Goal: Task Accomplishment & Management: Use online tool/utility

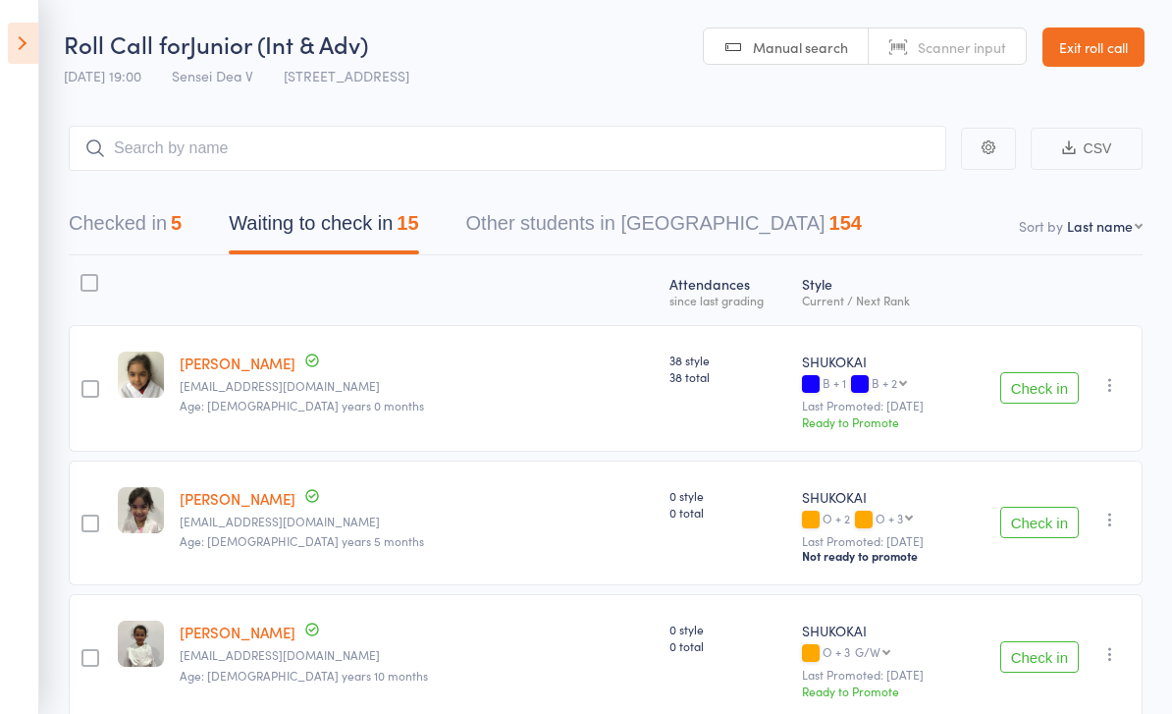
click at [72, 238] on button "Checked in 5" at bounding box center [125, 228] width 113 height 52
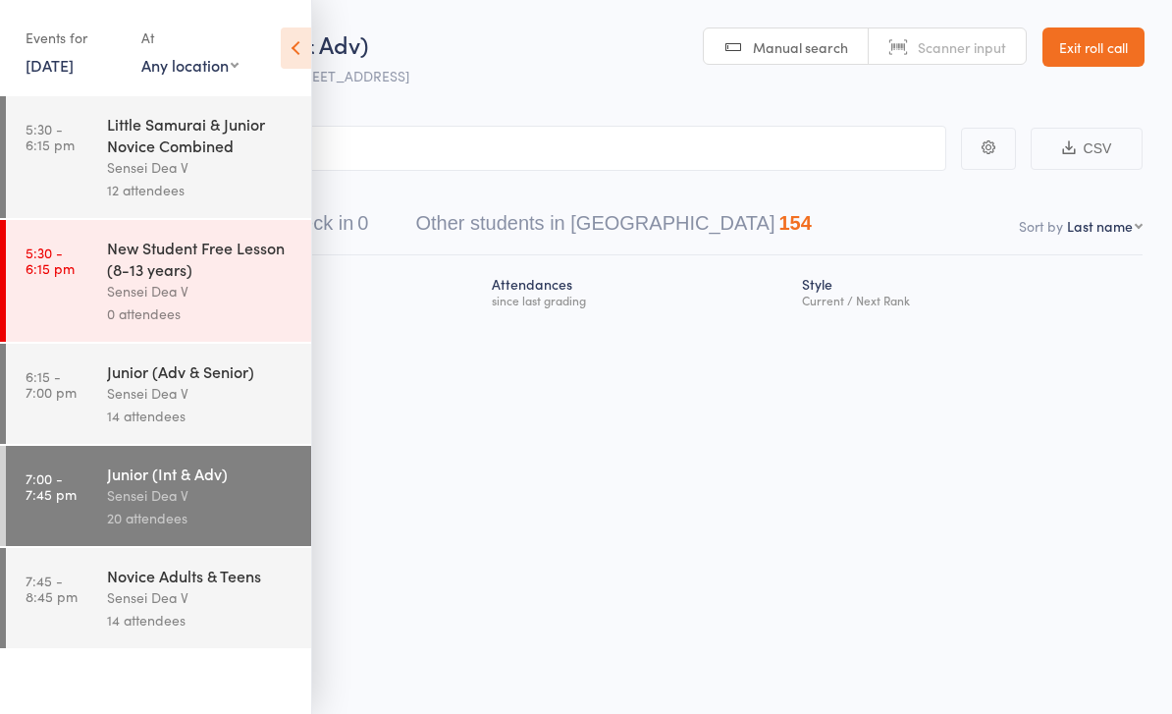
click at [305, 56] on icon at bounding box center [296, 47] width 30 height 41
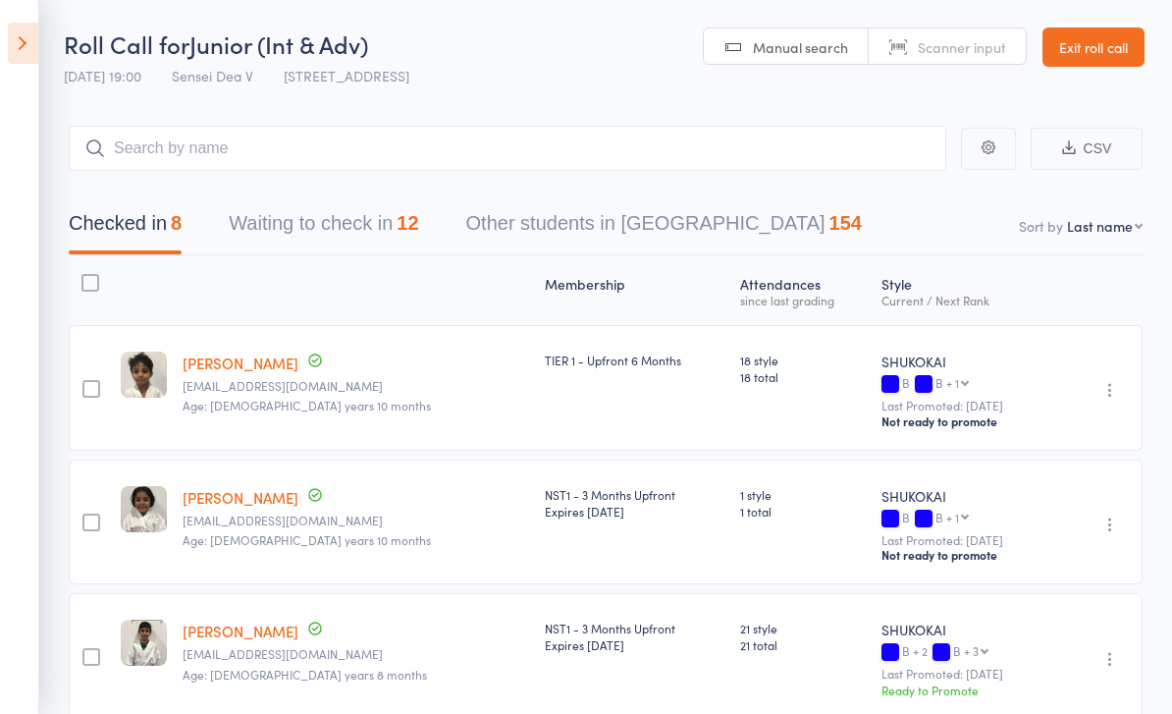
click at [277, 235] on button "Waiting to check in 12" at bounding box center [323, 228] width 189 height 52
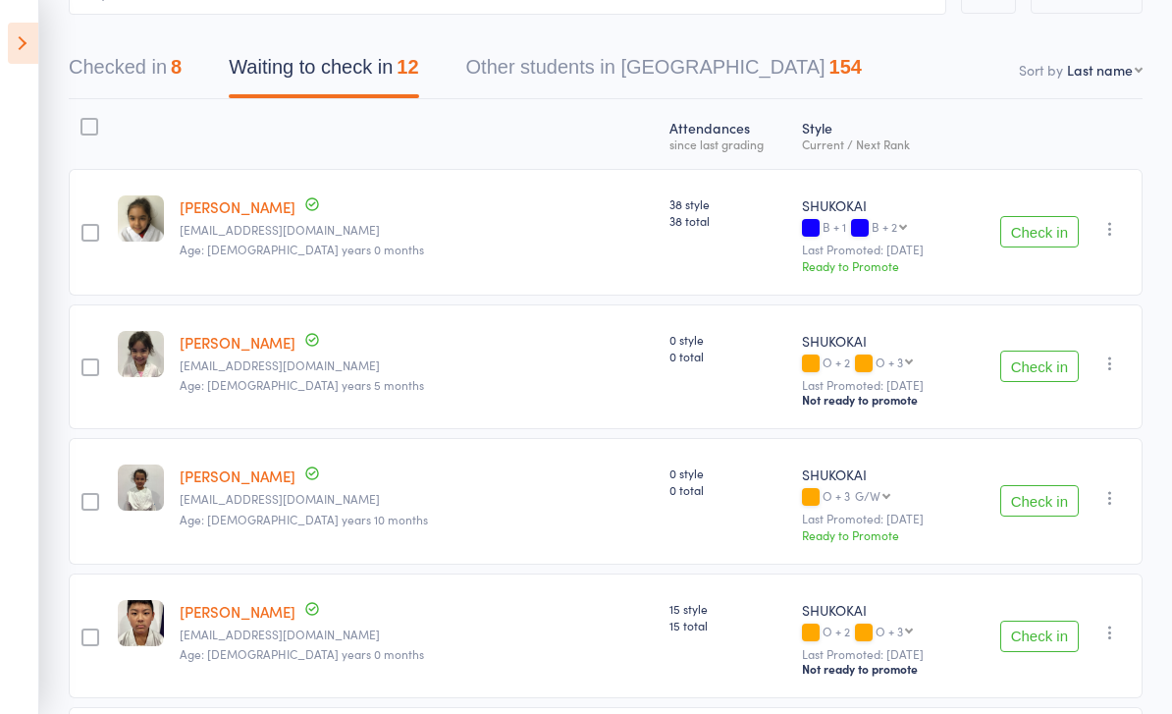
scroll to position [155, 0]
click at [93, 71] on button "Checked in 8" at bounding box center [125, 73] width 113 height 52
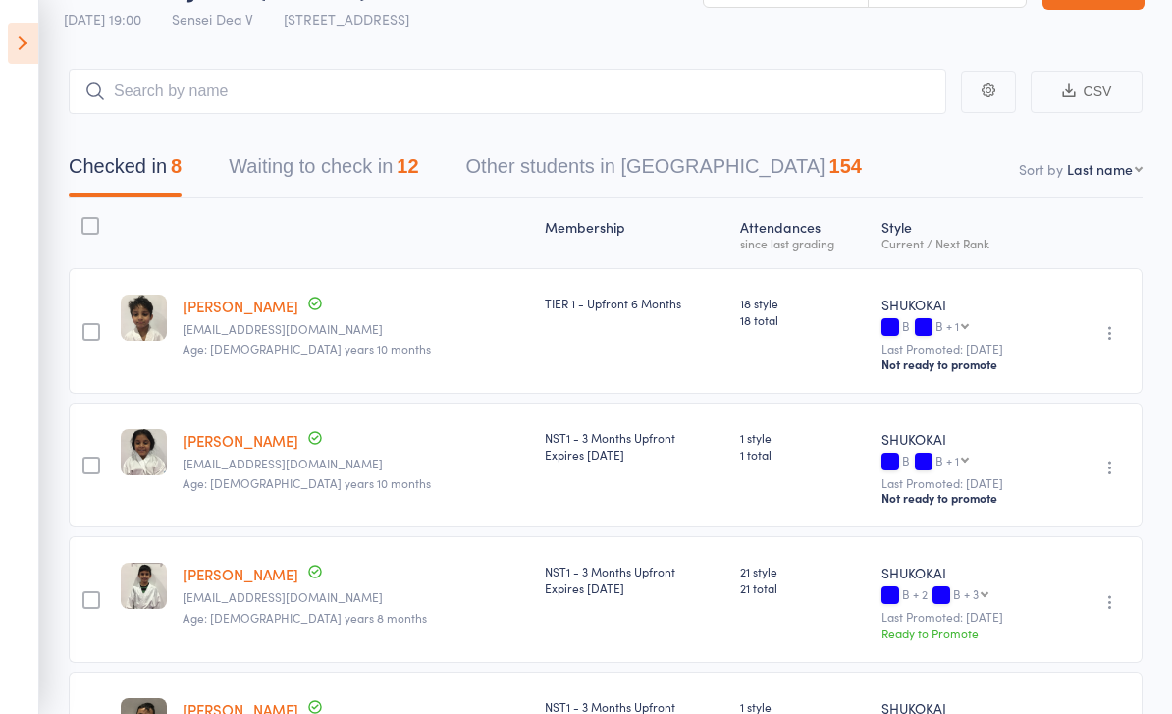
scroll to position [52, 0]
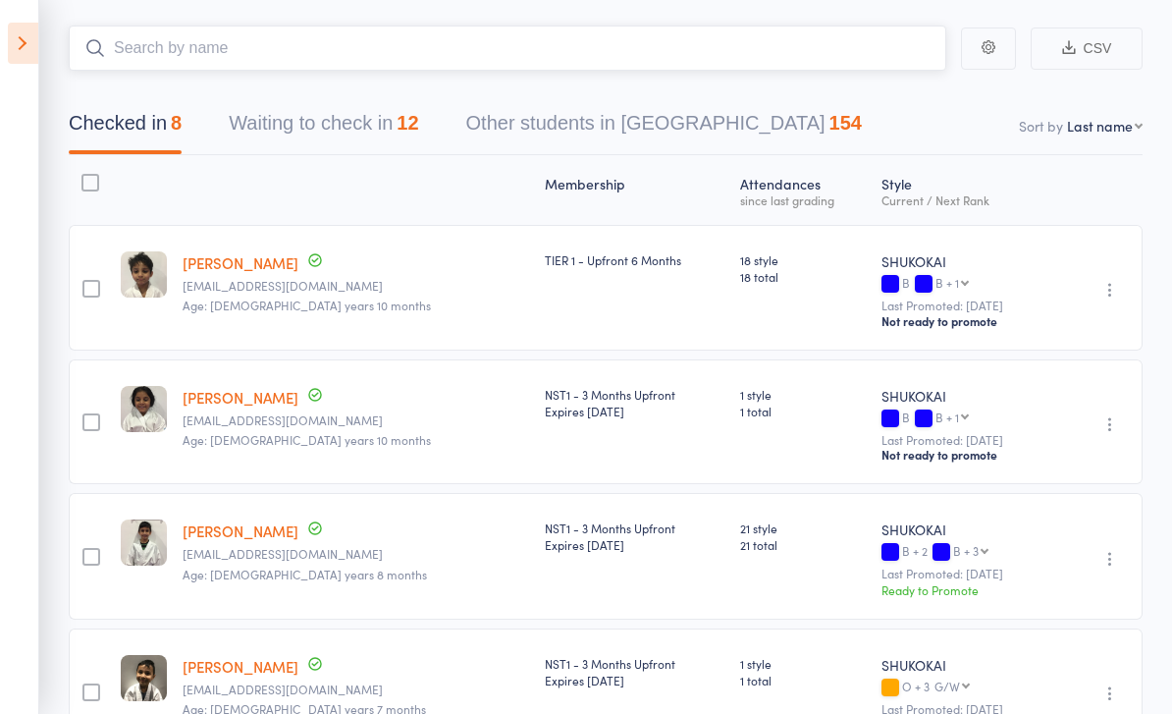
click at [132, 58] on input "search" at bounding box center [508, 48] width 878 height 45
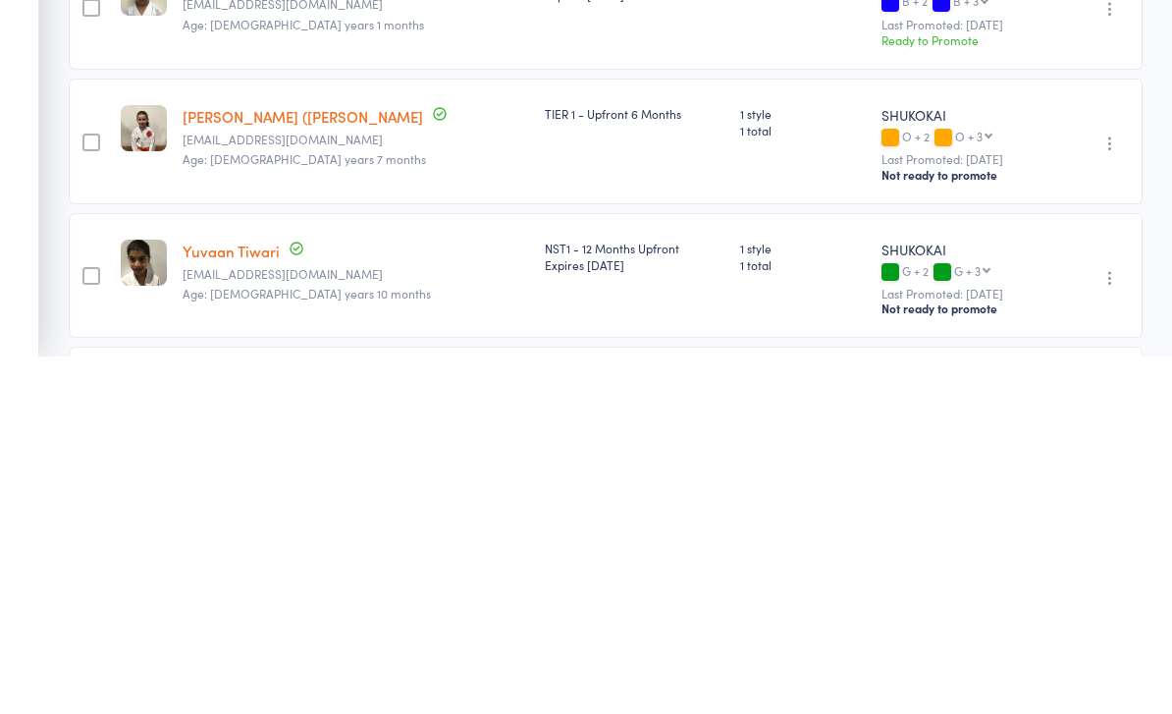
scroll to position [0, 0]
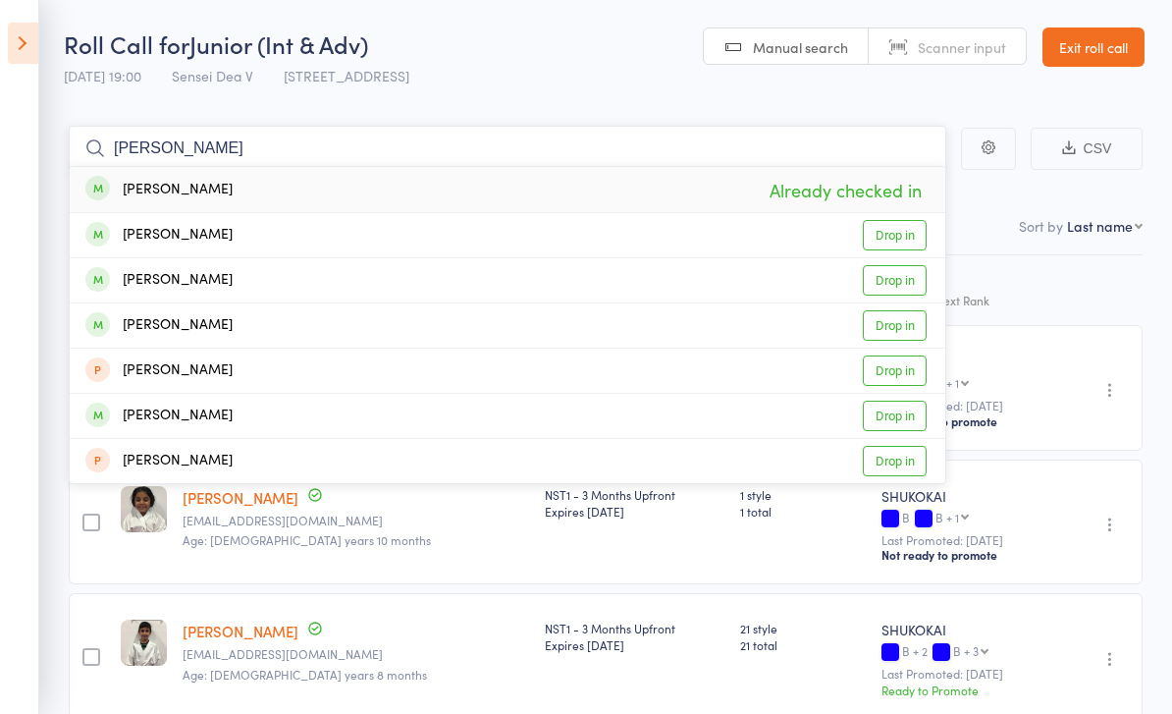
type input "[PERSON_NAME]"
click at [900, 231] on link "Drop in" at bounding box center [895, 235] width 64 height 30
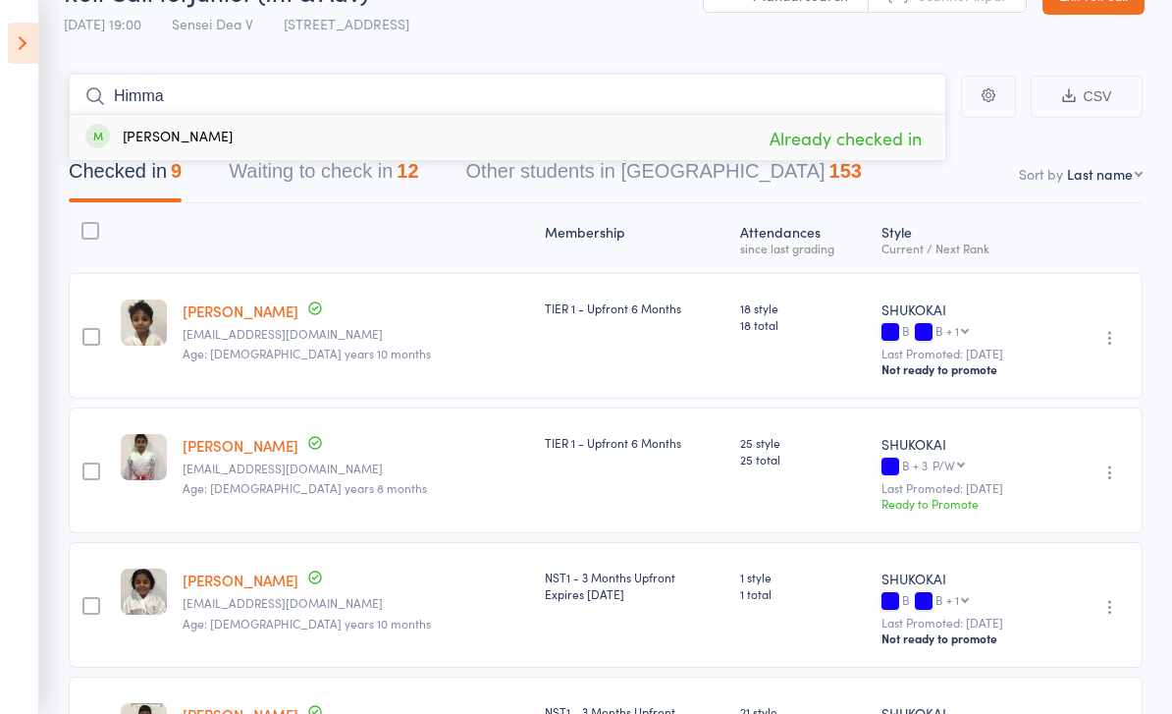
scroll to position [52, 0]
type input "H"
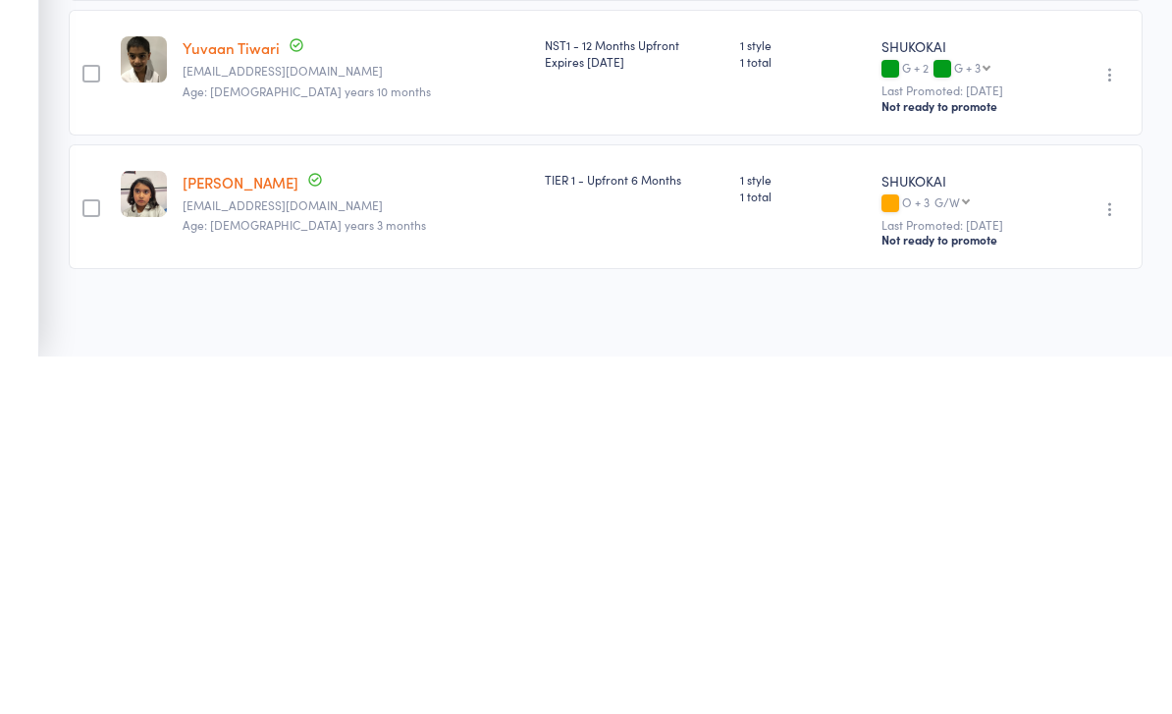
scroll to position [0, 0]
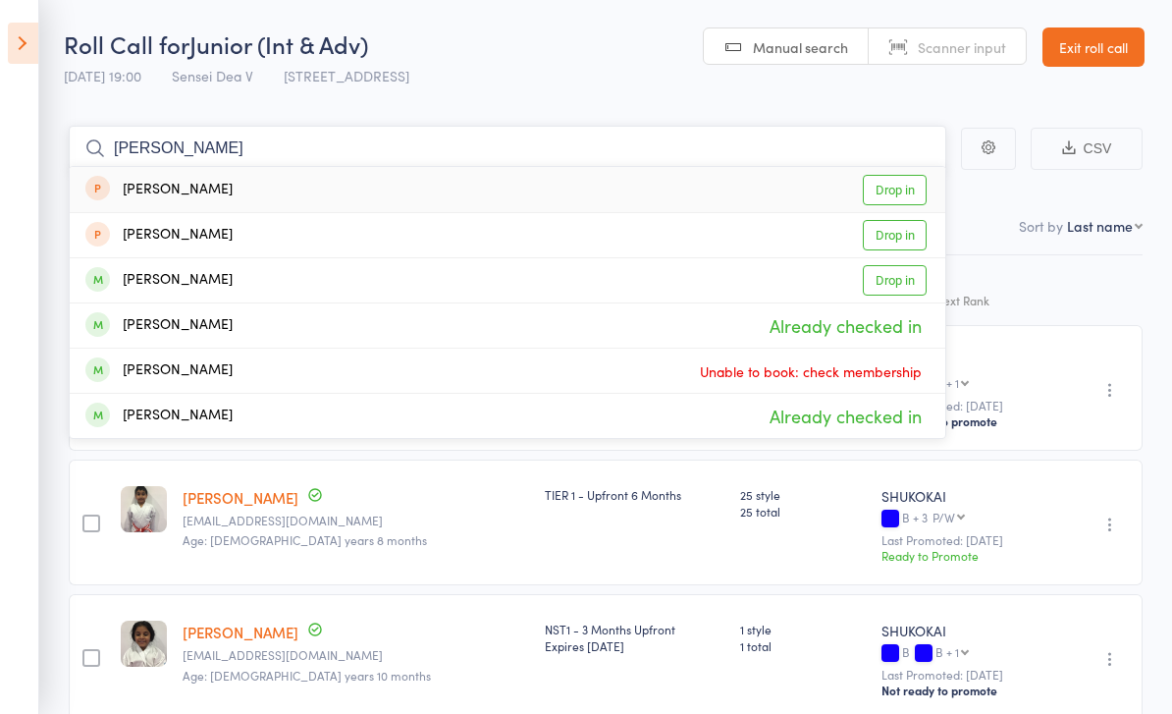
type input "J"
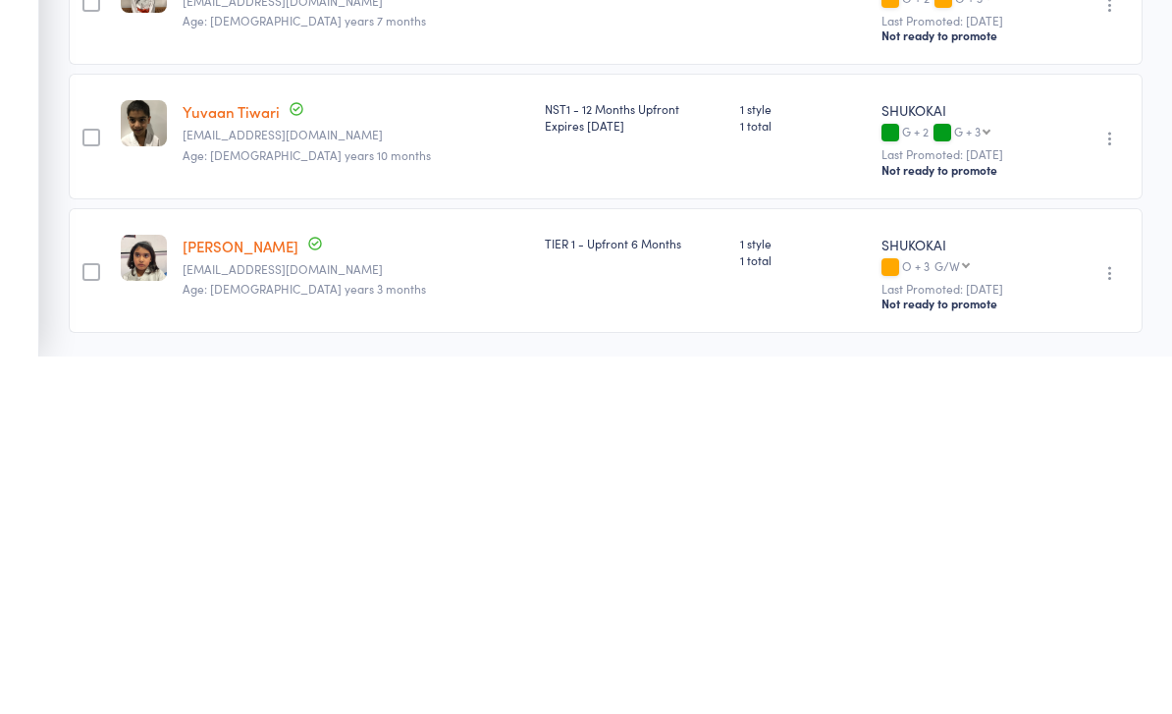
scroll to position [842, 0]
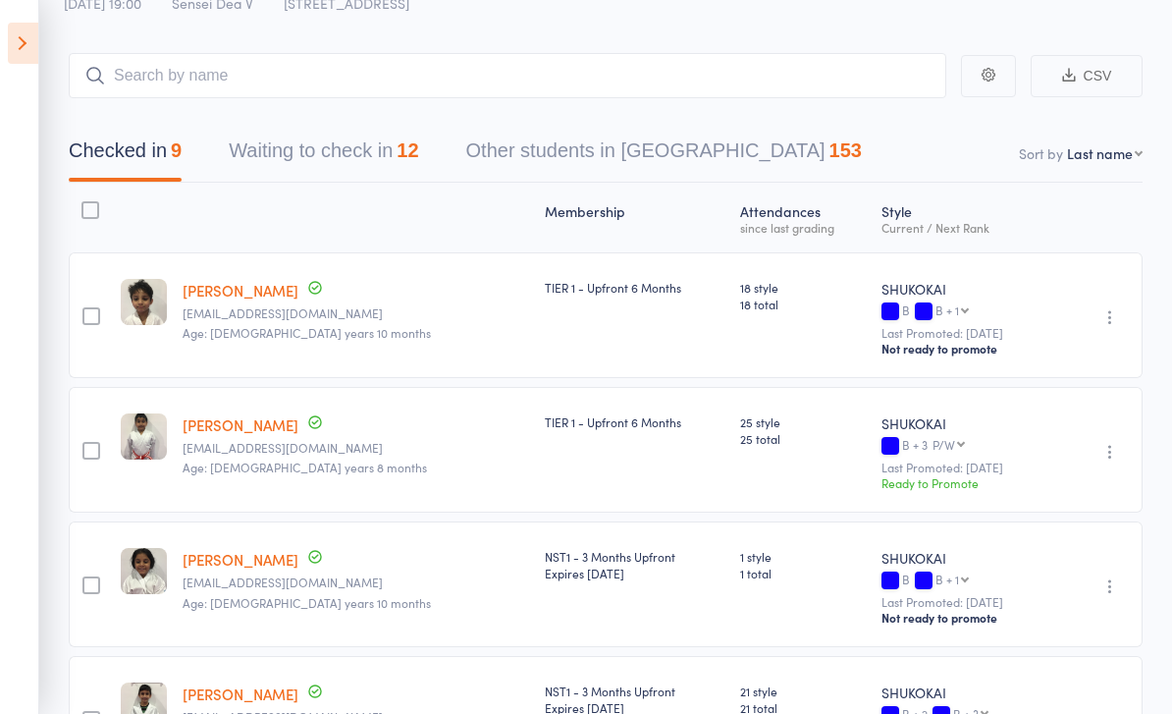
click at [169, 94] on input "search" at bounding box center [508, 75] width 878 height 45
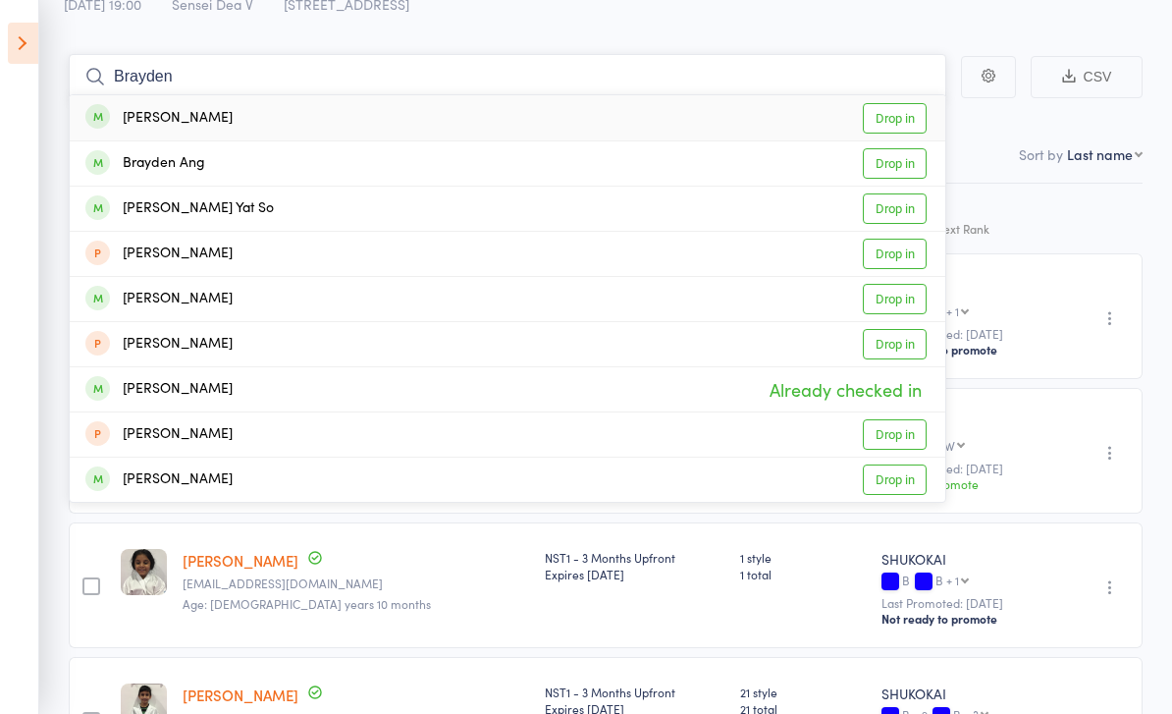
type input "Brayden"
click at [897, 158] on link "Drop in" at bounding box center [895, 163] width 64 height 30
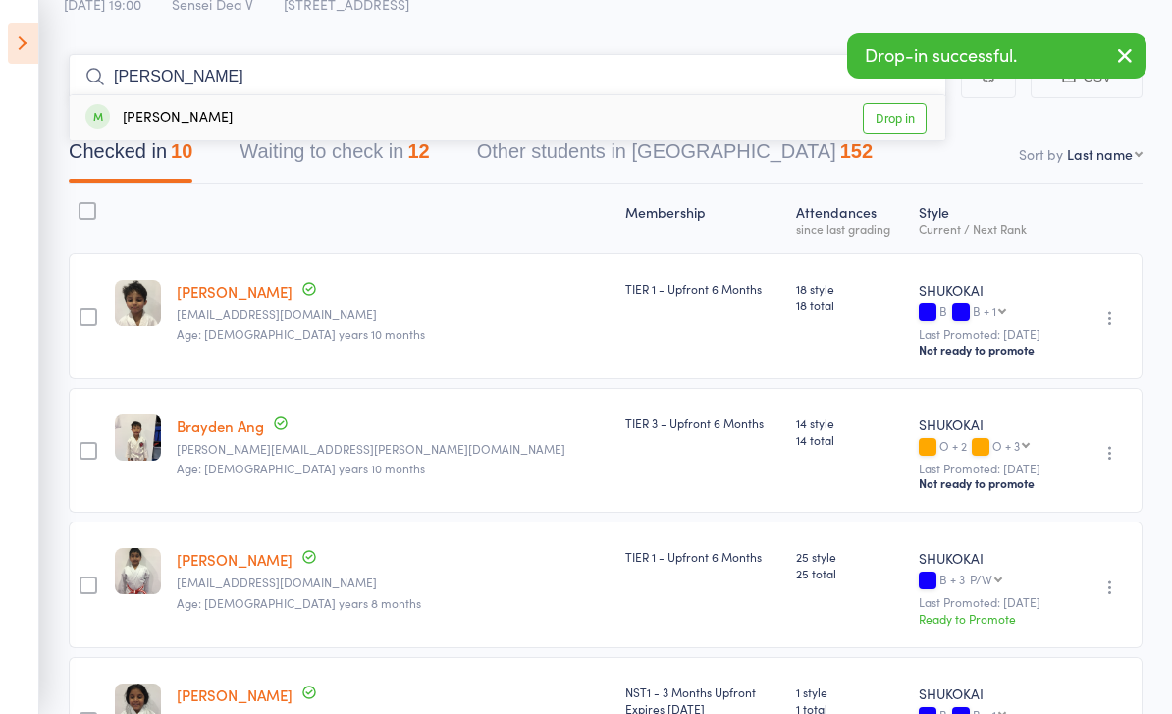
type input "[PERSON_NAME]"
click at [910, 118] on link "Drop in" at bounding box center [895, 118] width 64 height 30
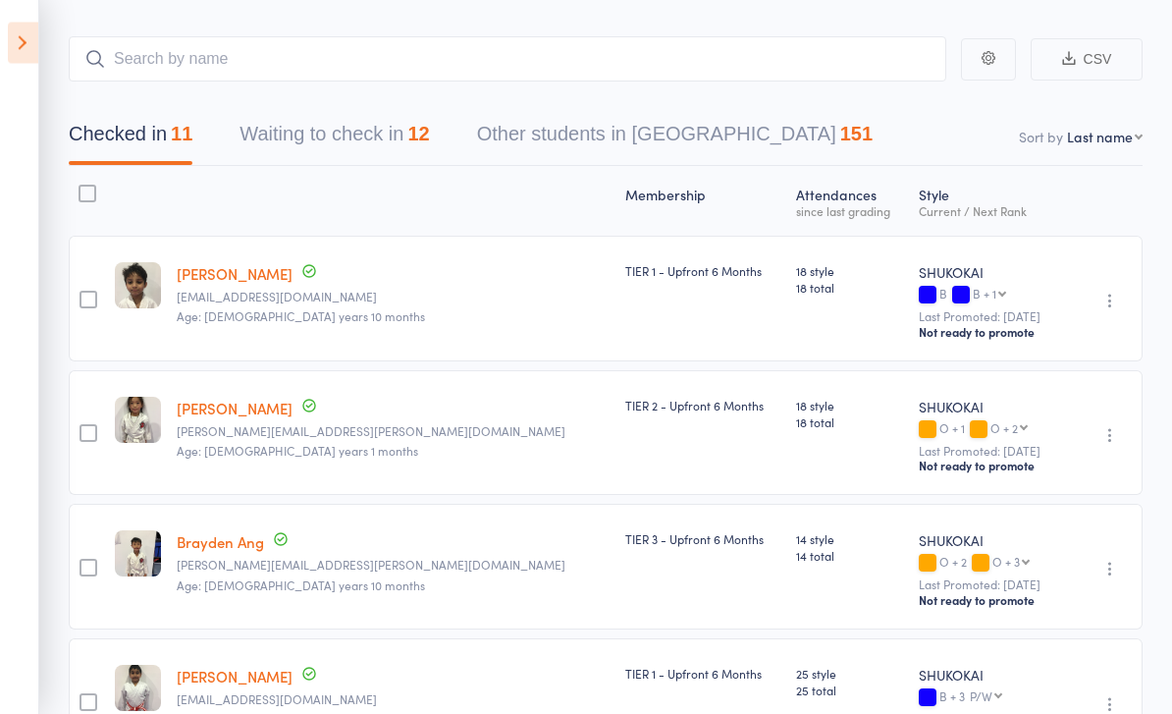
scroll to position [88, 0]
click at [21, 45] on icon at bounding box center [23, 43] width 30 height 41
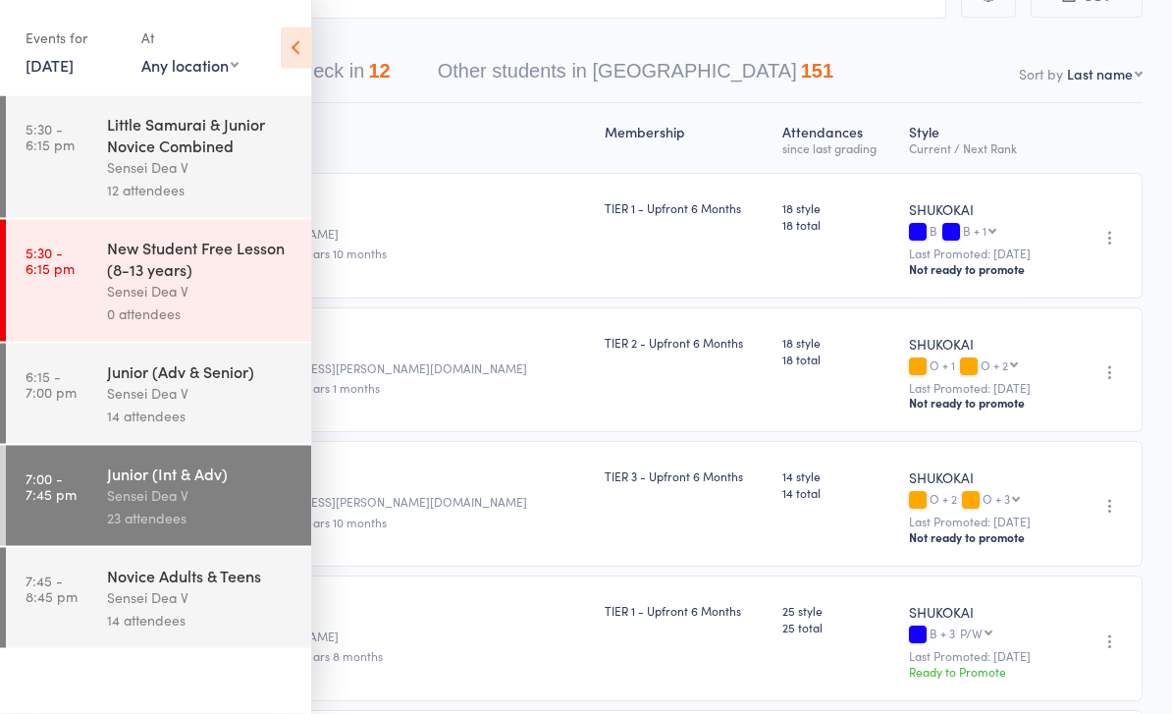
scroll to position [150, 0]
click at [116, 586] on div "Novice Adults & Teens" at bounding box center [201, 576] width 188 height 22
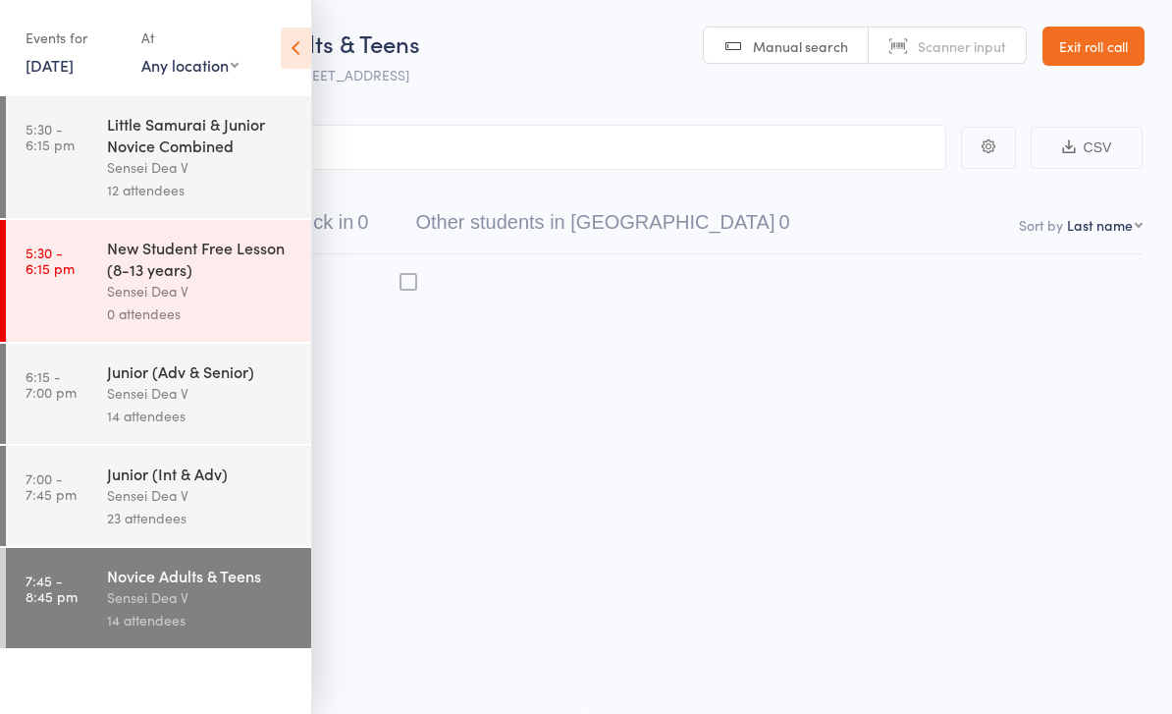
scroll to position [14, 0]
click at [304, 57] on icon at bounding box center [296, 47] width 30 height 41
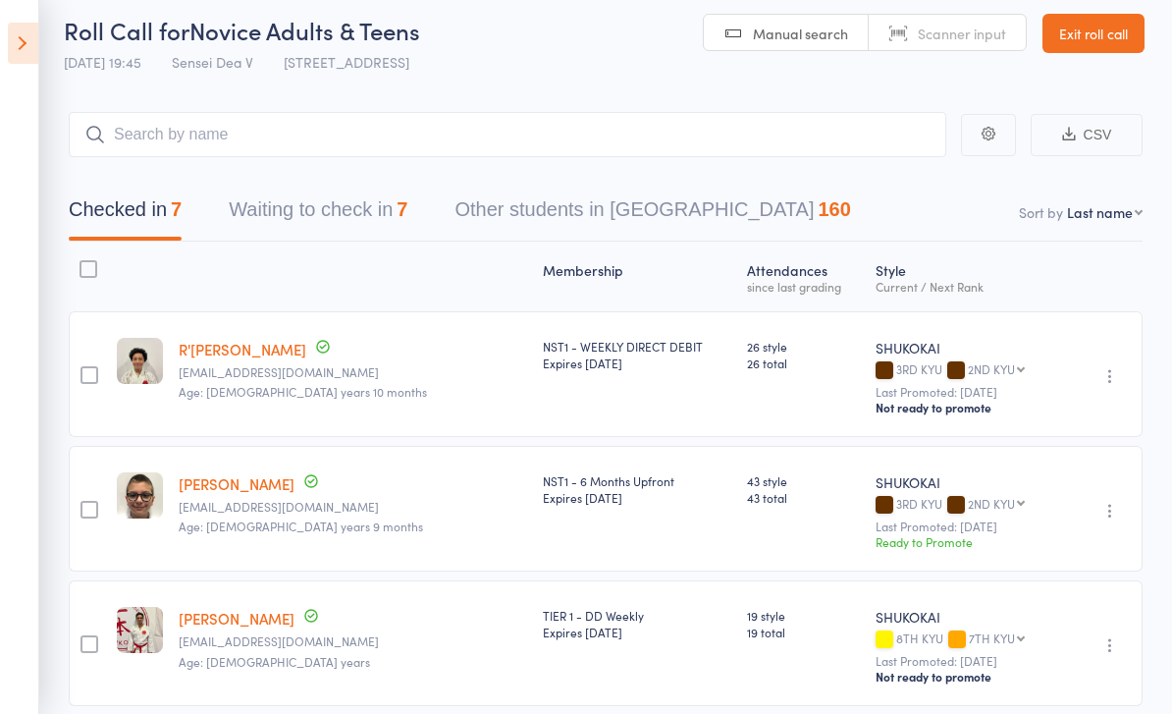
click at [1075, 238] on nav "Checked in 7 Waiting to check in 7 Other students in [GEOGRAPHIC_DATA] 160" at bounding box center [605, 215] width 1121 height 52
click at [1104, 215] on select "First name Last name Birthday [DATE]? Behind on payments? Check in time Next pa…" at bounding box center [1105, 212] width 76 height 20
select select "0"
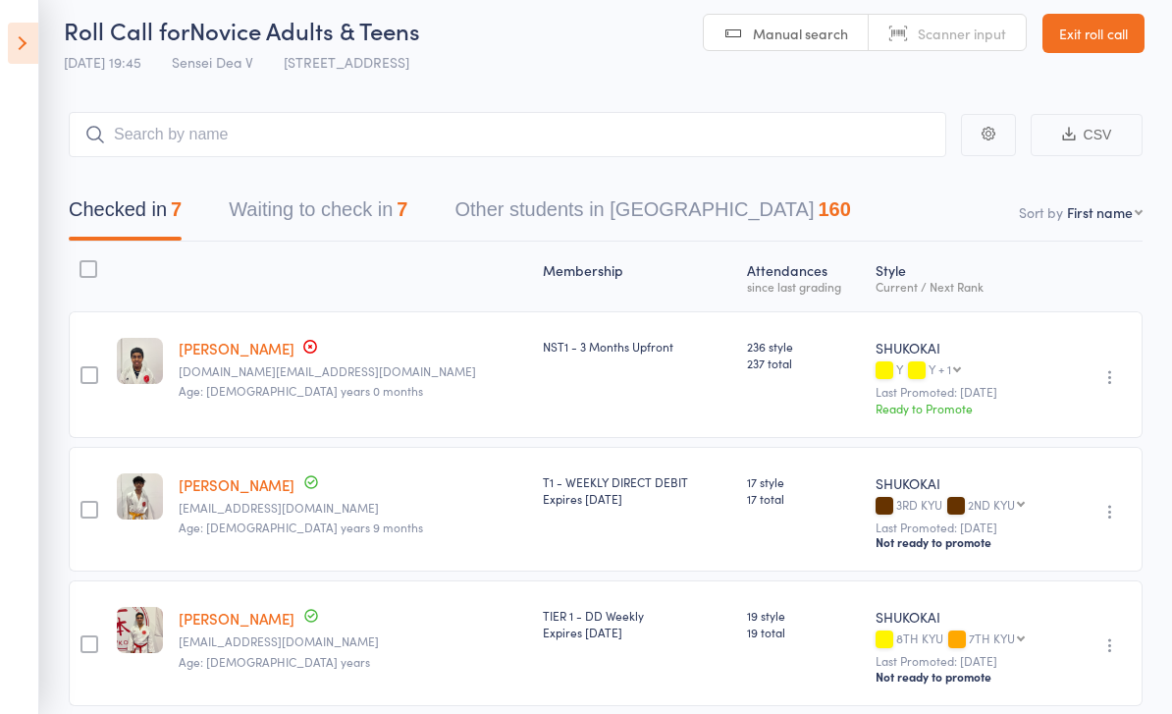
click at [265, 219] on button "Waiting to check in 7" at bounding box center [318, 215] width 179 height 52
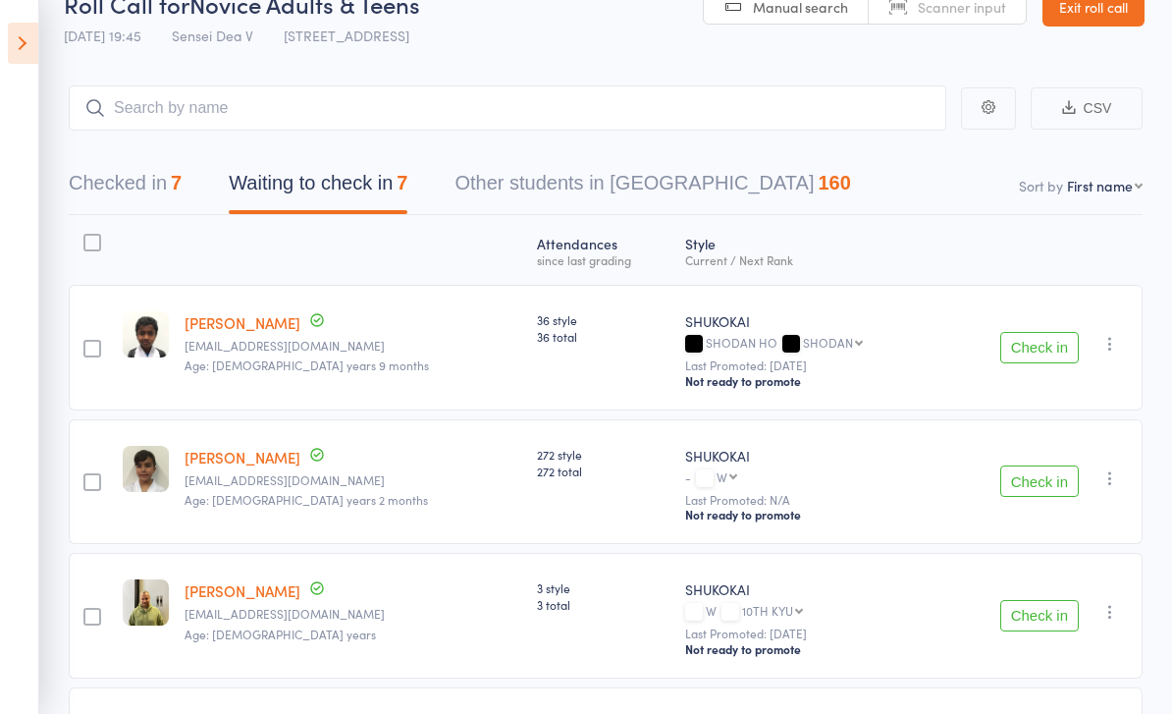
click at [1037, 337] on button "Check in" at bounding box center [1040, 347] width 79 height 31
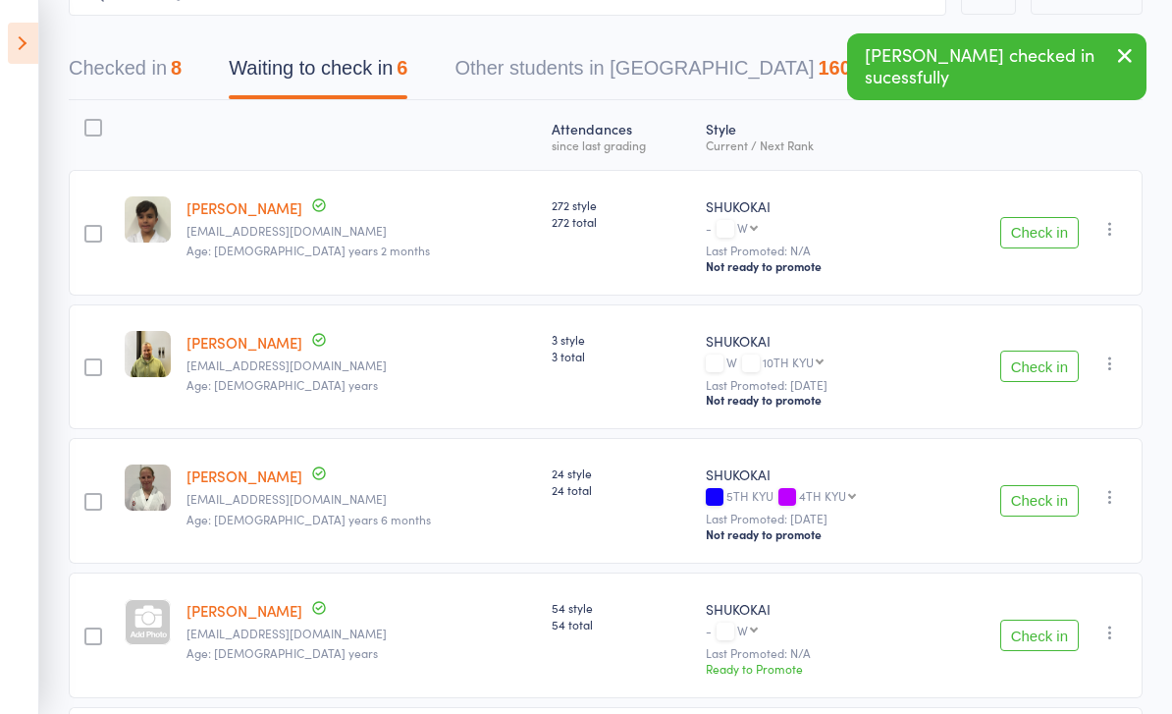
scroll to position [0, 0]
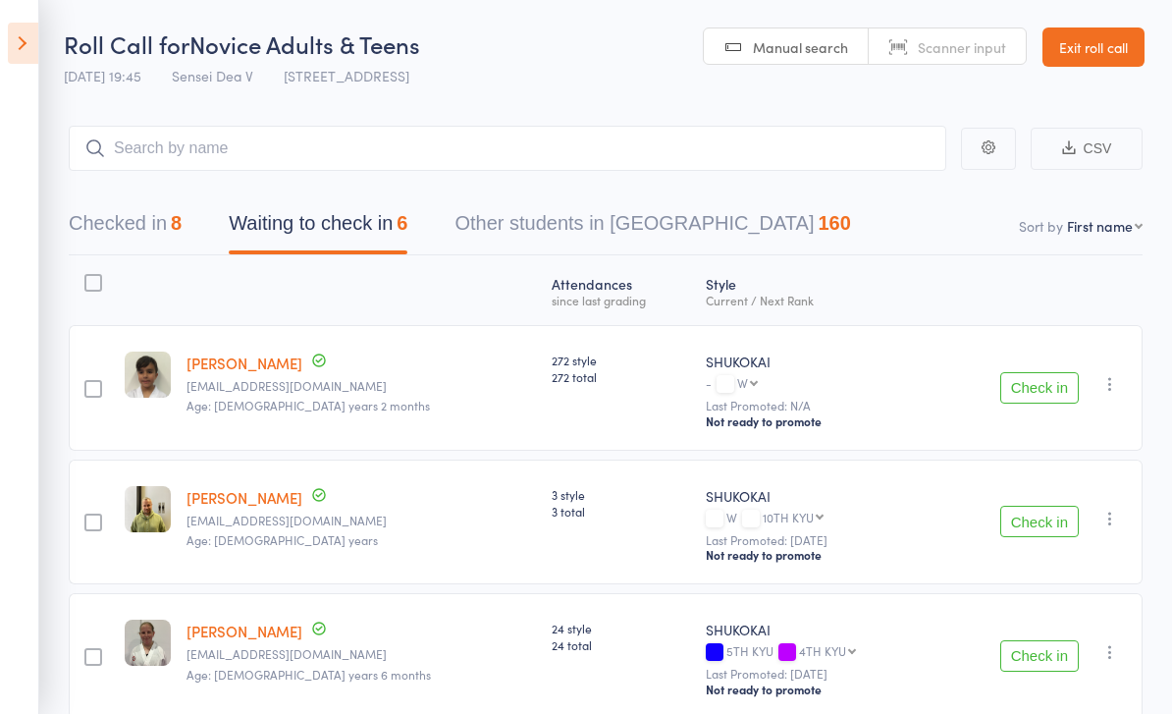
click at [137, 205] on button "Checked in 8" at bounding box center [125, 228] width 113 height 52
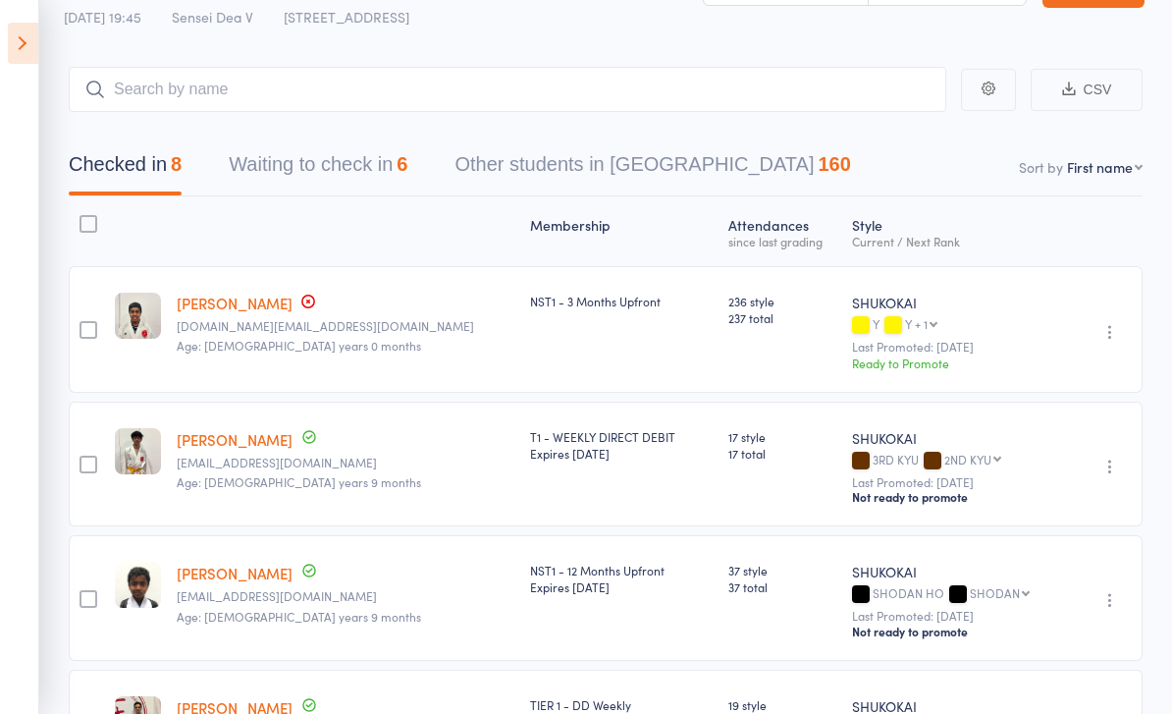
scroll to position [60, 0]
click at [127, 86] on input "search" at bounding box center [508, 88] width 878 height 45
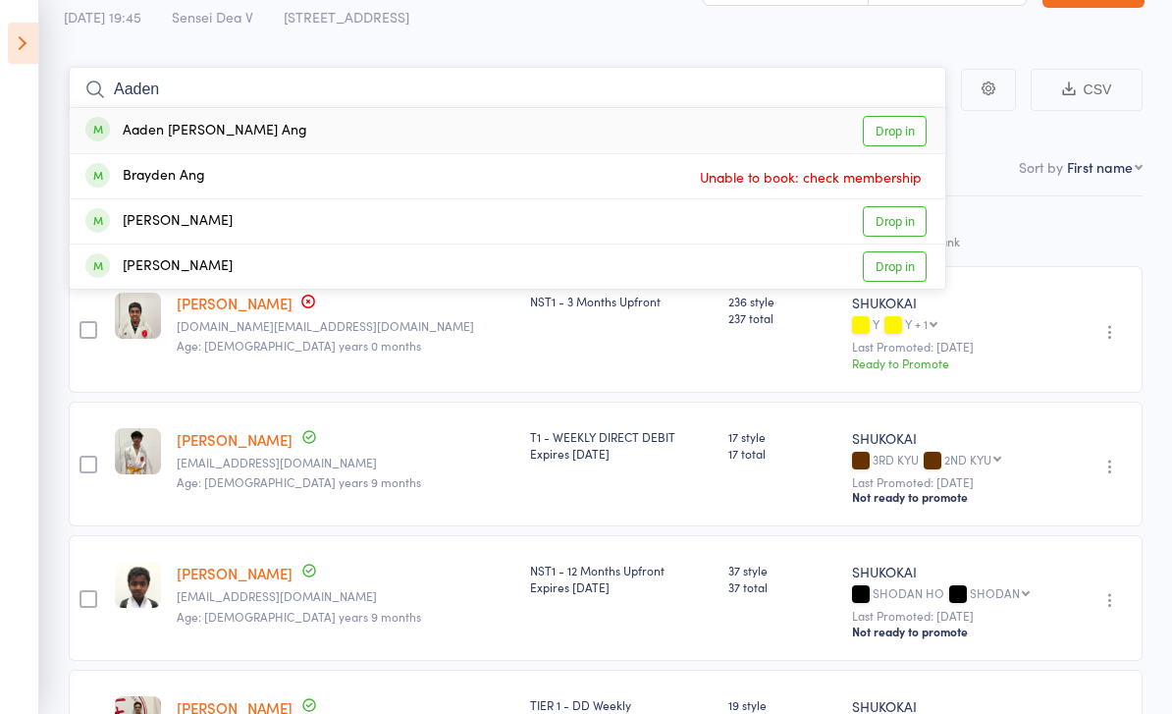
type input "Aaden"
click at [895, 120] on link "Drop in" at bounding box center [895, 131] width 64 height 30
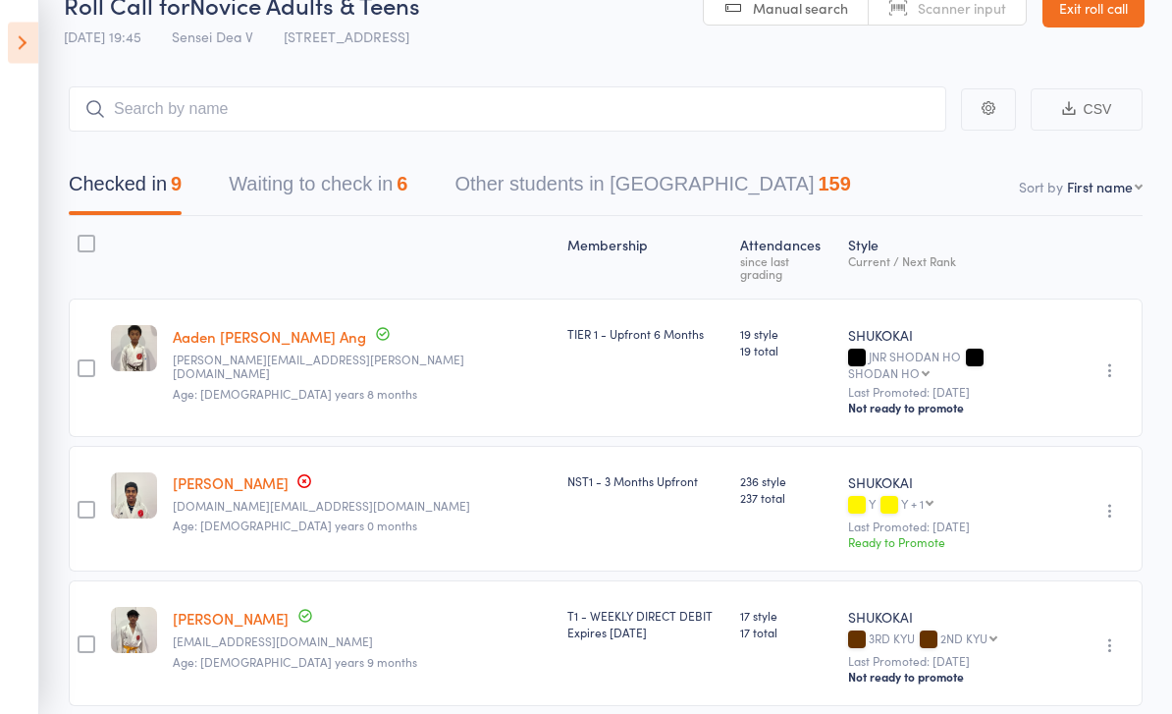
scroll to position [0, 0]
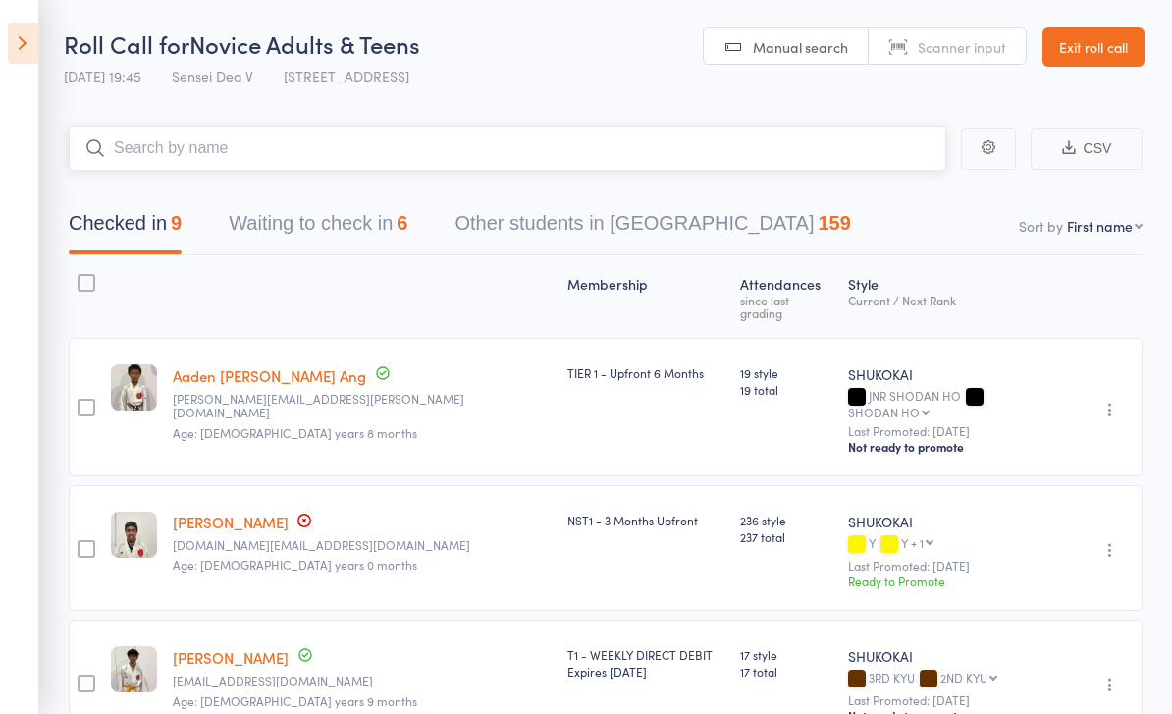
click at [300, 227] on button "Waiting to check in 6" at bounding box center [318, 228] width 179 height 52
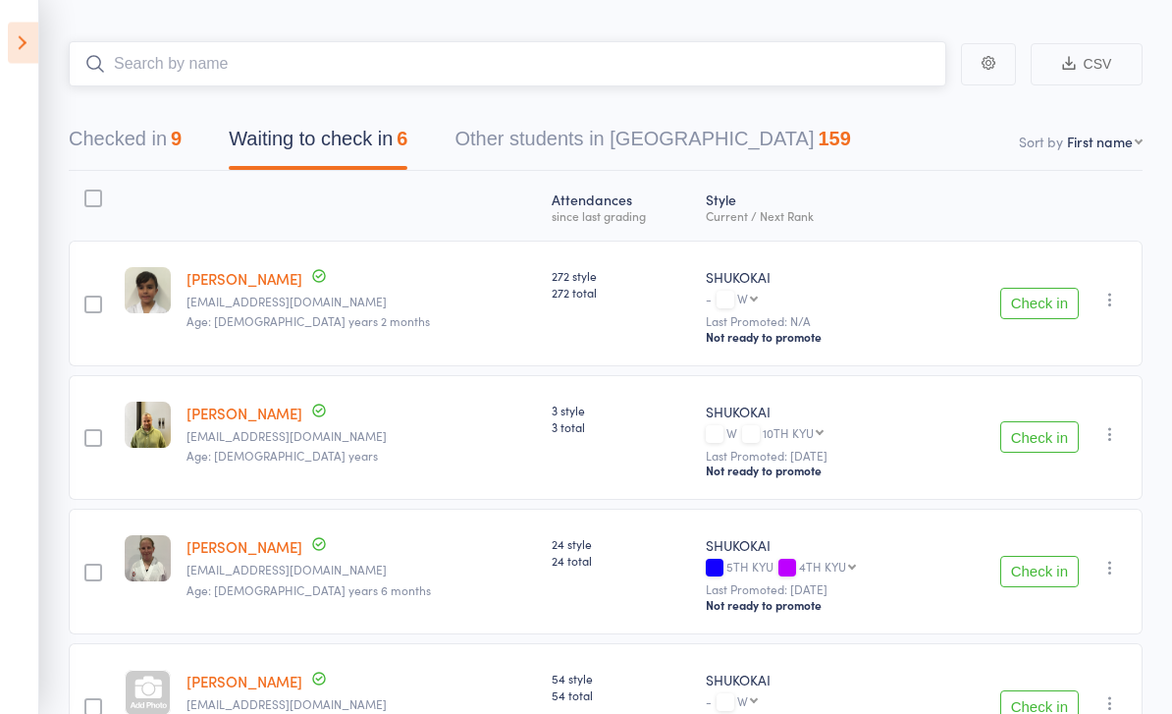
scroll to position [84, 0]
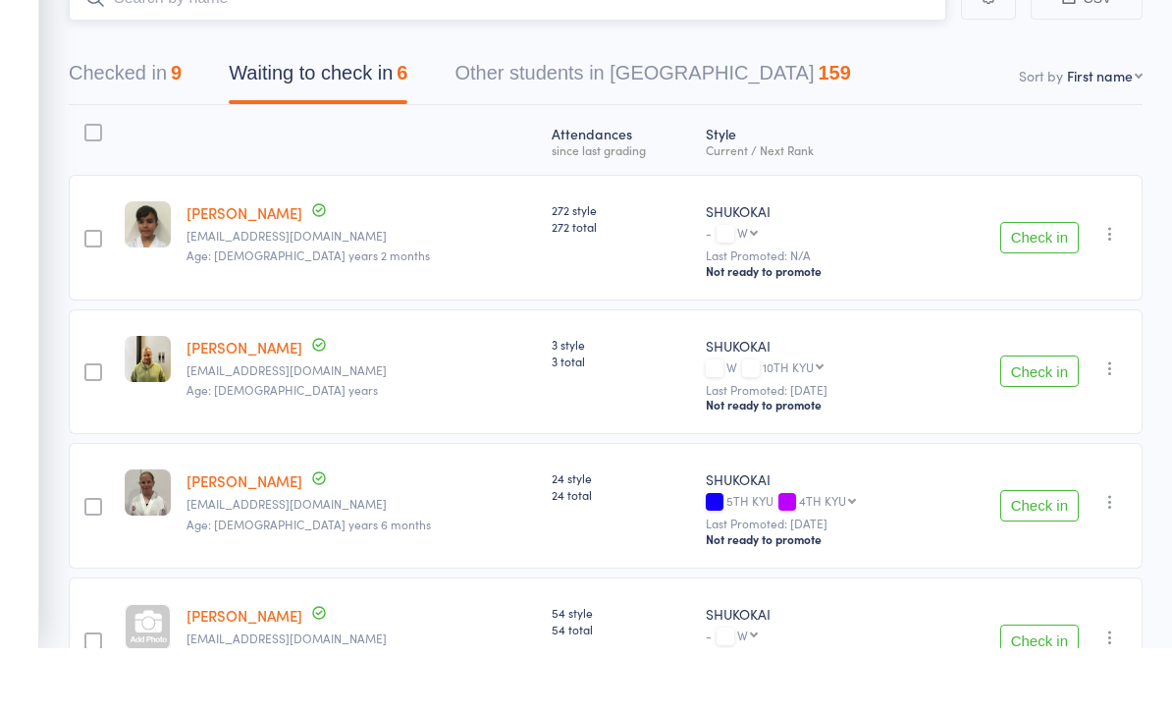
click at [76, 118] on button "Checked in 9" at bounding box center [125, 144] width 113 height 52
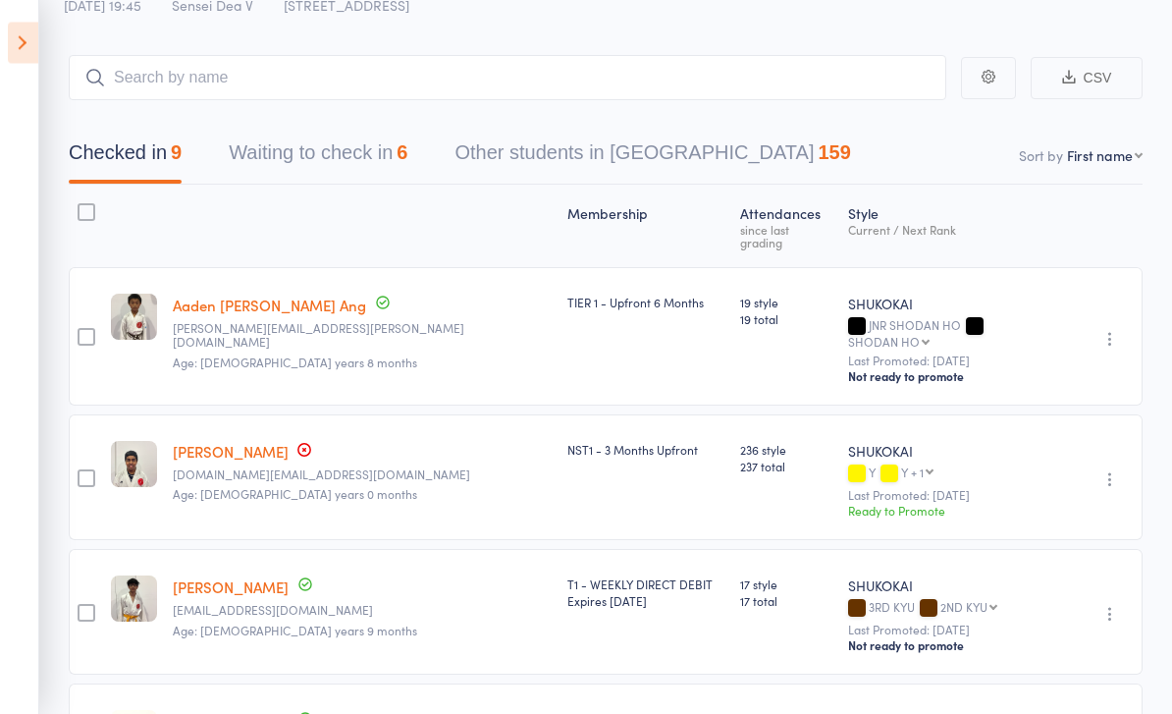
scroll to position [67, 0]
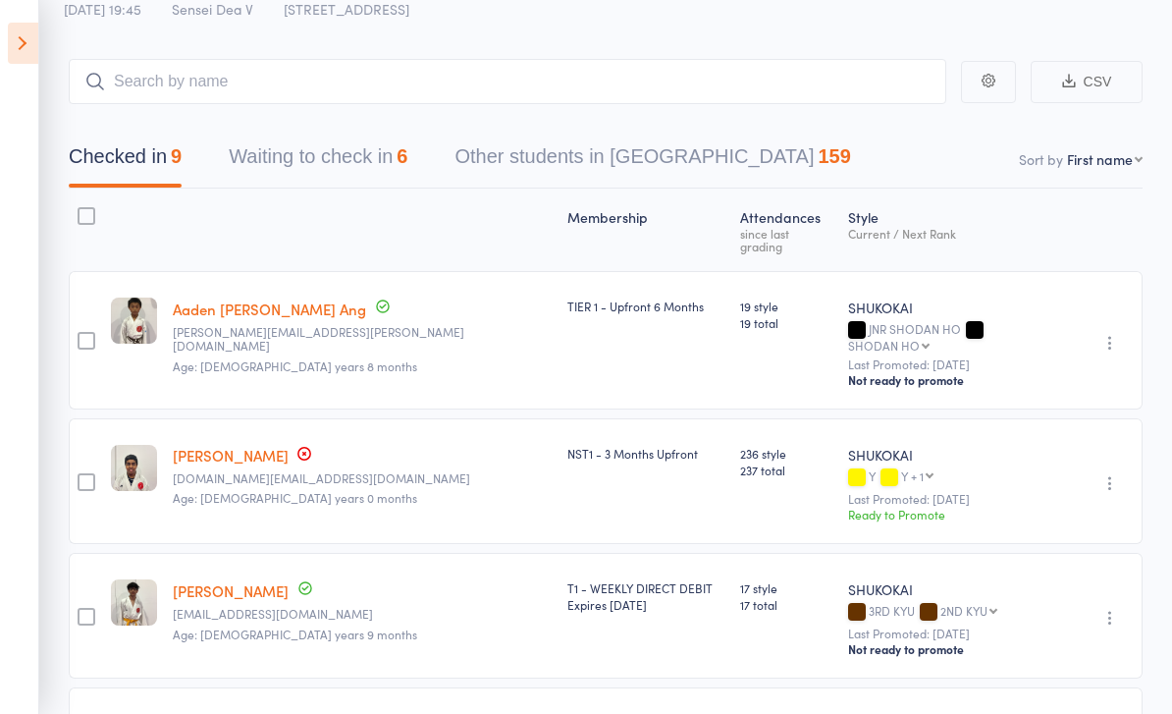
click at [137, 130] on div "Checked in 9 Waiting to check in 6 Other students in [GEOGRAPHIC_DATA] 159" at bounding box center [606, 146] width 1074 height 84
click at [129, 81] on input "search" at bounding box center [508, 81] width 878 height 45
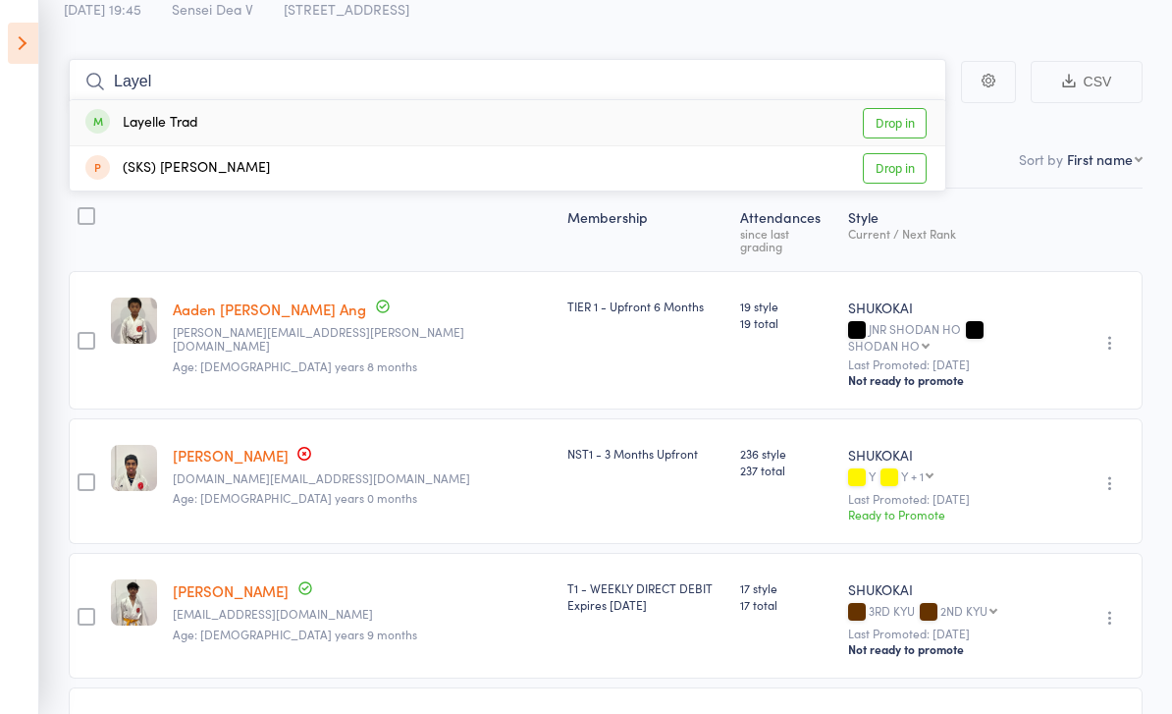
type input "Layel"
click at [890, 120] on link "Drop in" at bounding box center [895, 123] width 64 height 30
